Goal: Find specific page/section

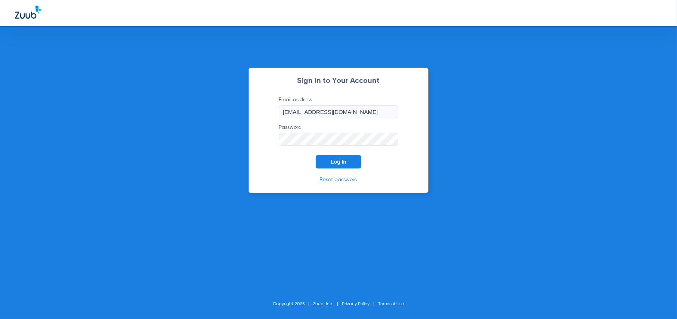
click at [332, 162] on span "Log In" at bounding box center [339, 162] width 16 height 6
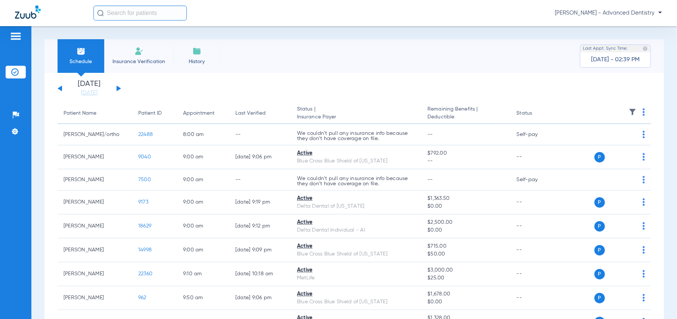
click at [112, 87] on div "[DATE] [DATE] [DATE] [DATE] [DATE] [DATE] [DATE] [DATE] [DATE] [DATE] [DATE] [D…" at bounding box center [90, 88] width 64 height 16
click at [122, 87] on app-single-date-navigator "[DATE] [DATE] [DATE] [DATE] [DATE] [DATE] [DATE] [DATE] [DATE] [DATE] [DATE] [D…" at bounding box center [354, 88] width 593 height 16
click at [118, 87] on button at bounding box center [119, 89] width 4 height 6
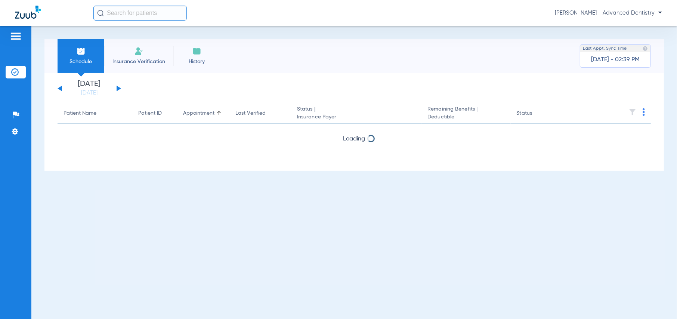
click at [118, 87] on button at bounding box center [119, 89] width 4 height 6
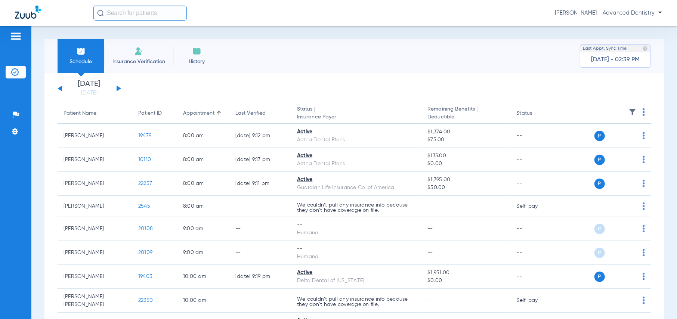
click at [118, 87] on button at bounding box center [119, 89] width 4 height 6
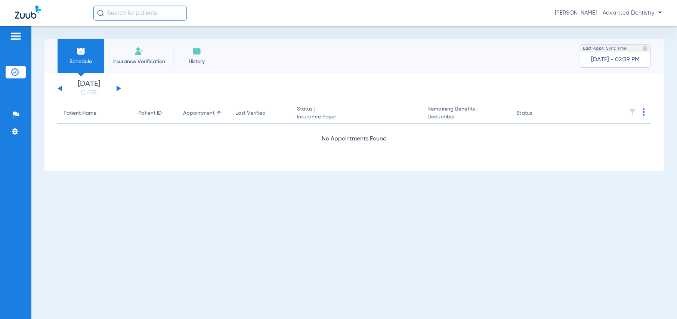
click at [118, 87] on button at bounding box center [119, 89] width 4 height 6
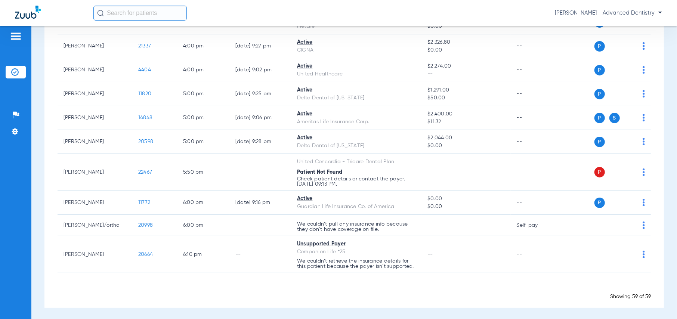
scroll to position [1383, 0]
